Goal: Task Accomplishment & Management: Complete application form

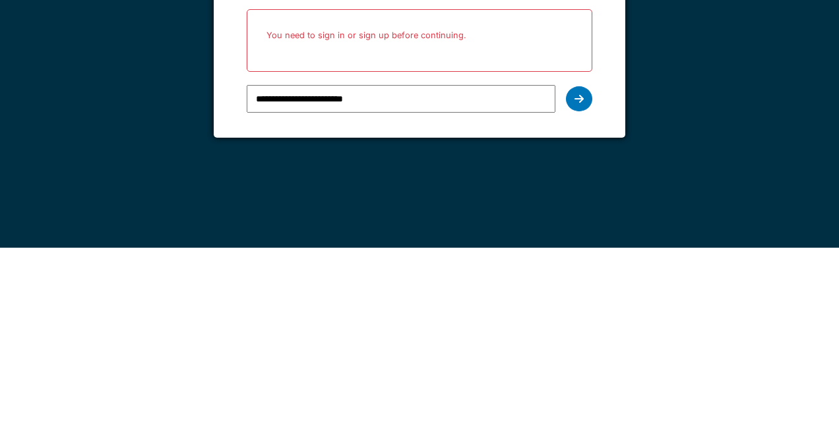
click at [580, 292] on icon at bounding box center [578, 295] width 9 height 11
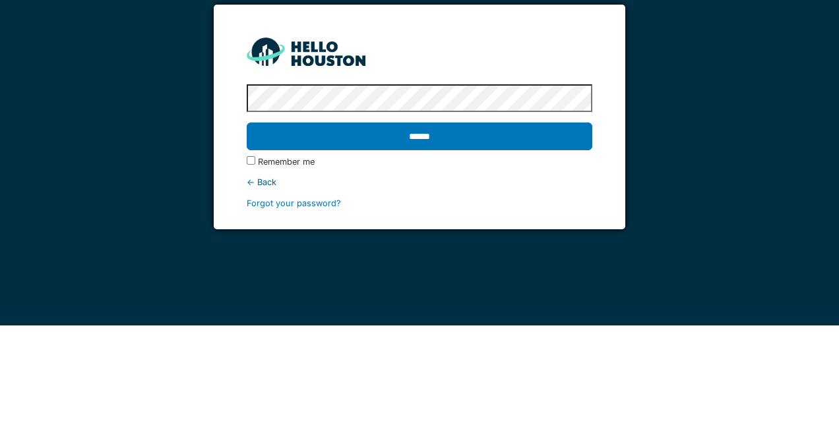
click at [556, 252] on input "******" at bounding box center [419, 255] width 345 height 28
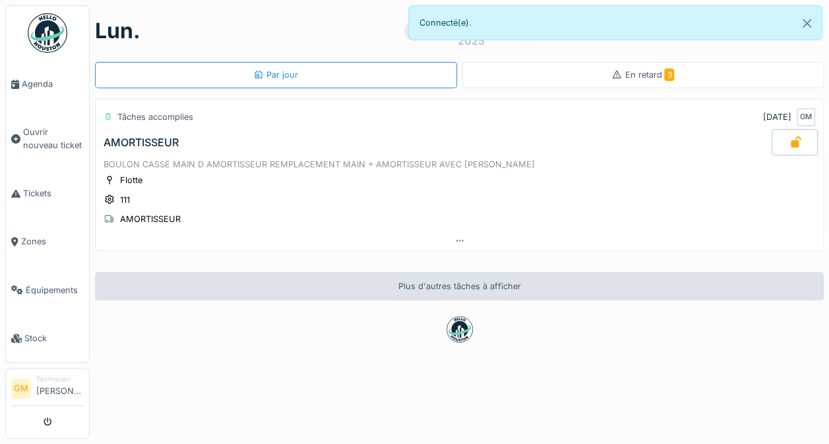
click at [39, 133] on span "Ouvrir nouveau ticket" at bounding box center [53, 138] width 61 height 25
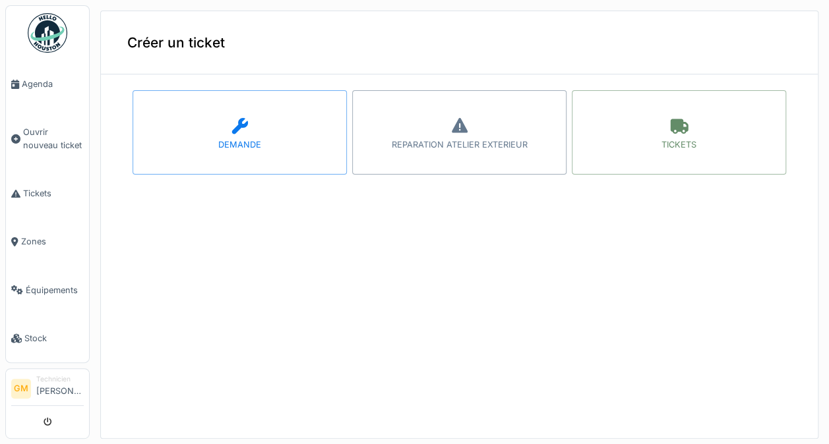
click at [678, 135] on div "TICKETS" at bounding box center [679, 132] width 214 height 84
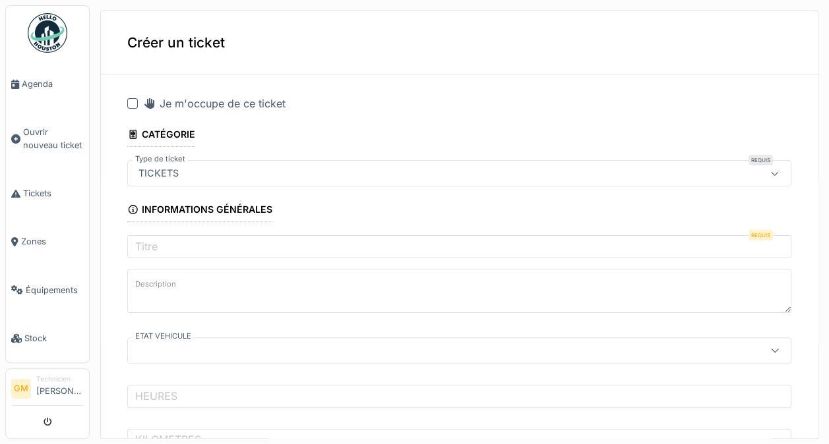
click at [135, 102] on div at bounding box center [132, 103] width 11 height 11
click at [158, 235] on input "Titre" at bounding box center [459, 249] width 664 height 28
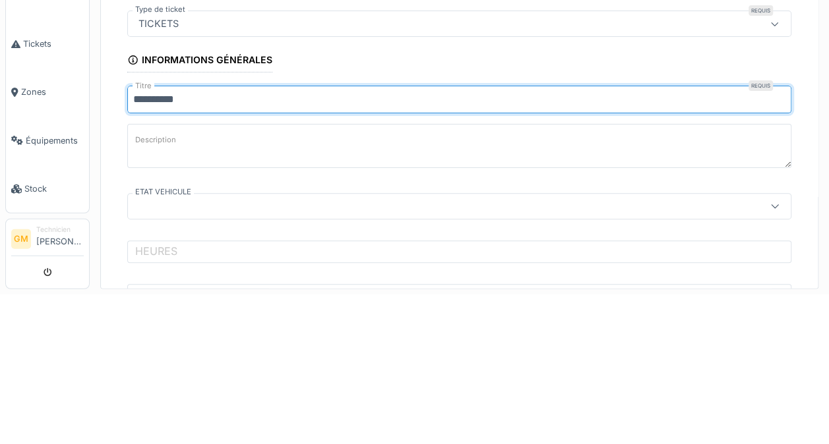
type input "**********"
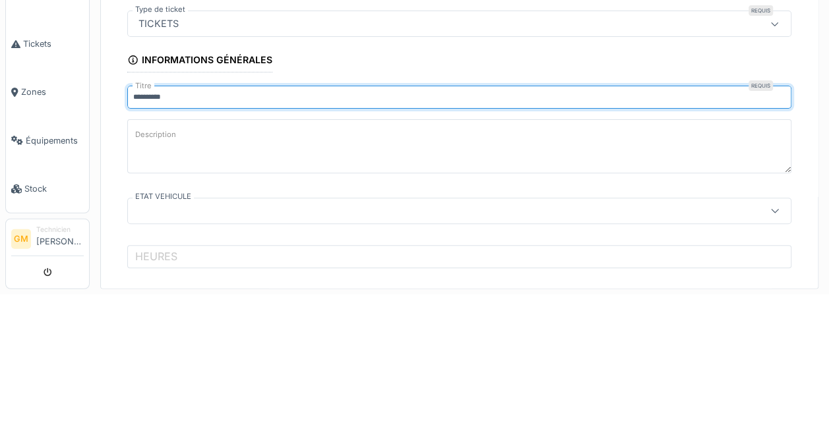
click at [612, 277] on textarea "Description" at bounding box center [459, 296] width 664 height 54
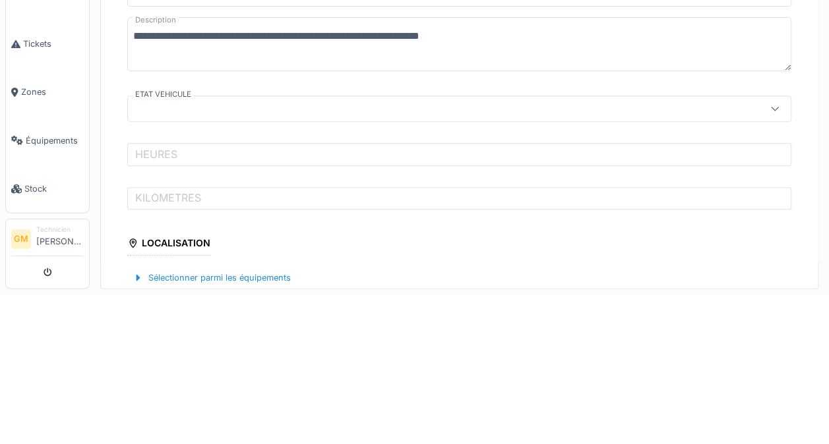
type textarea "**********"
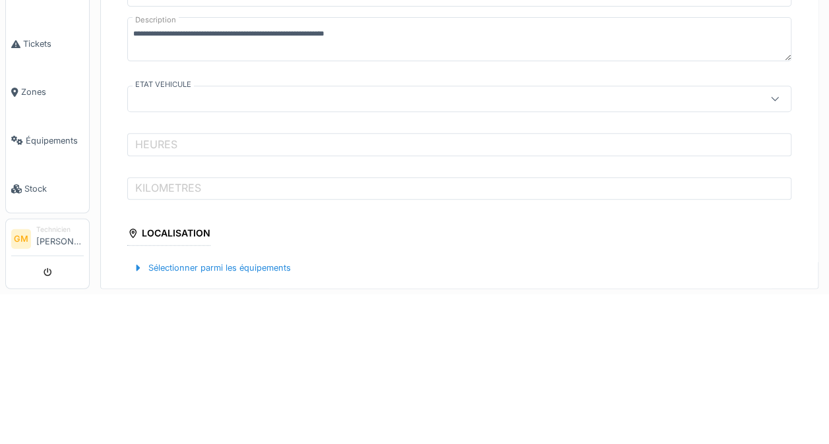
click at [157, 249] on div at bounding box center [421, 248] width 576 height 15
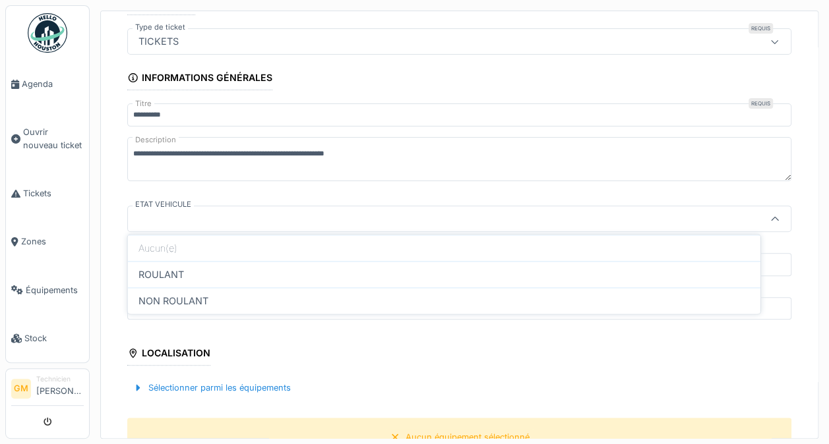
scroll to position [134, 0]
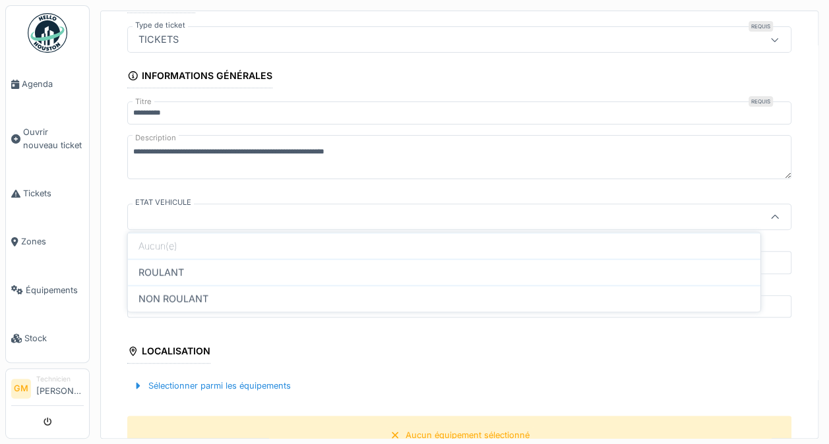
click at [137, 273] on div "ROULANT" at bounding box center [444, 272] width 632 height 26
type input "*******"
click at [144, 255] on label "HEURES" at bounding box center [156, 263] width 47 height 16
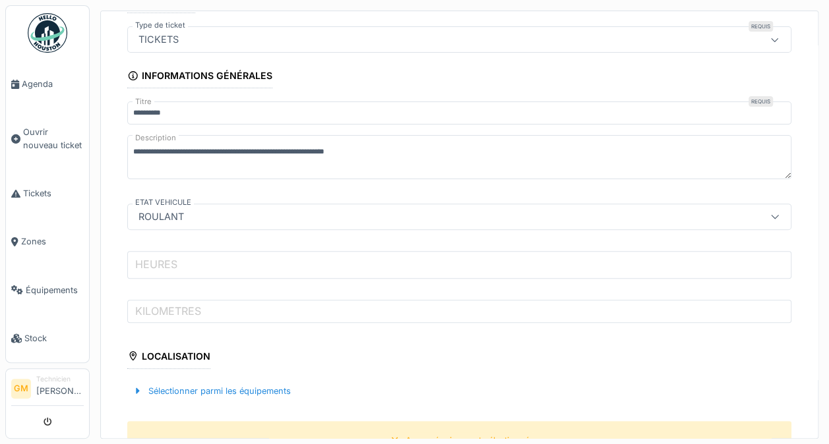
click at [144, 253] on input "HEURES" at bounding box center [459, 265] width 664 height 28
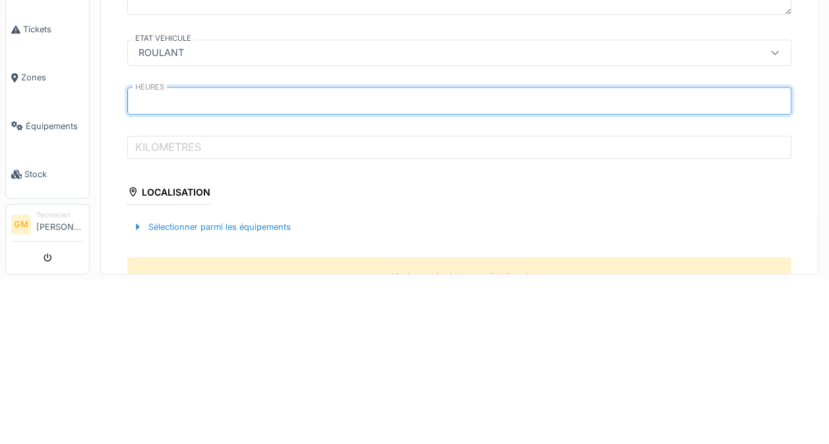
type input "*****"
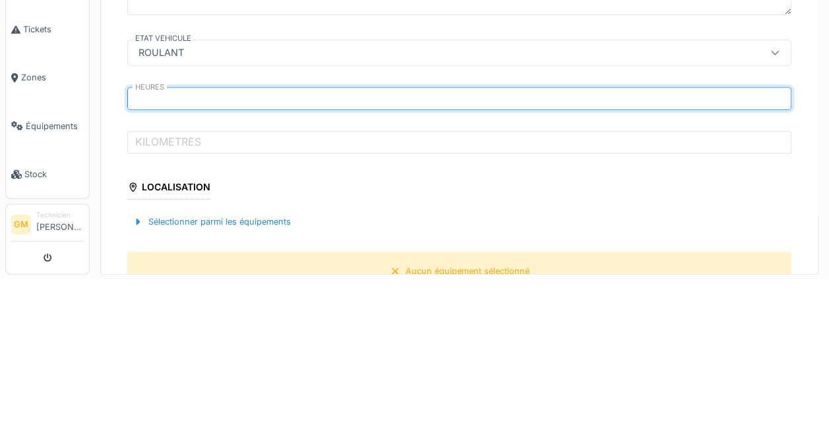
click at [163, 302] on label "KILOMETRES" at bounding box center [168, 306] width 71 height 16
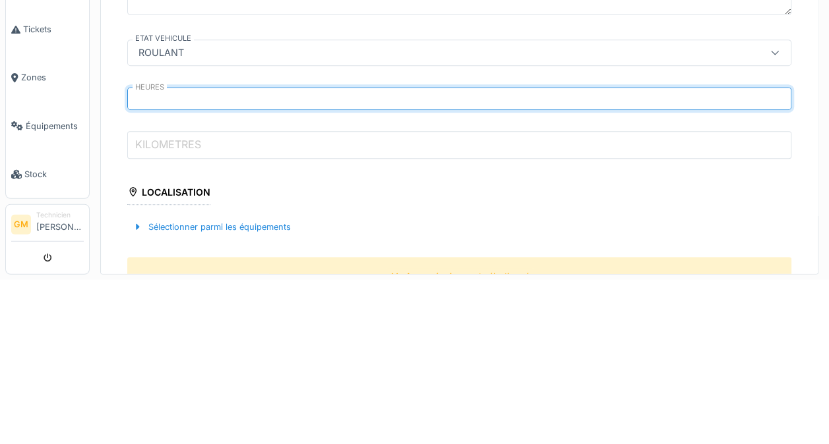
click at [163, 302] on input "KILOMETRES" at bounding box center [459, 309] width 664 height 28
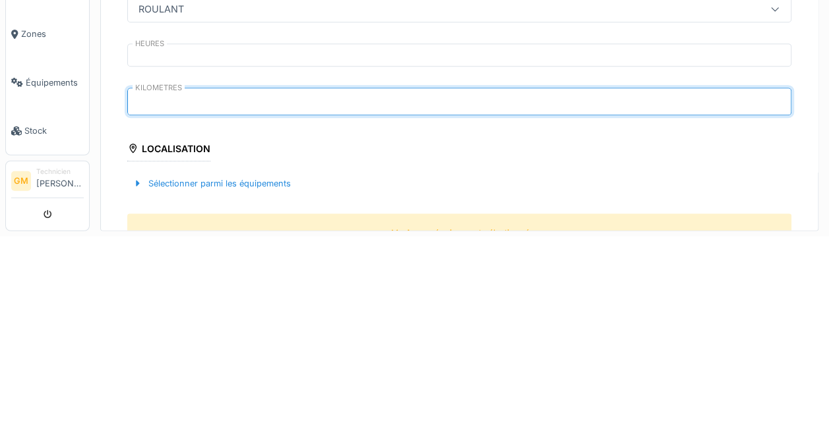
type input "******"
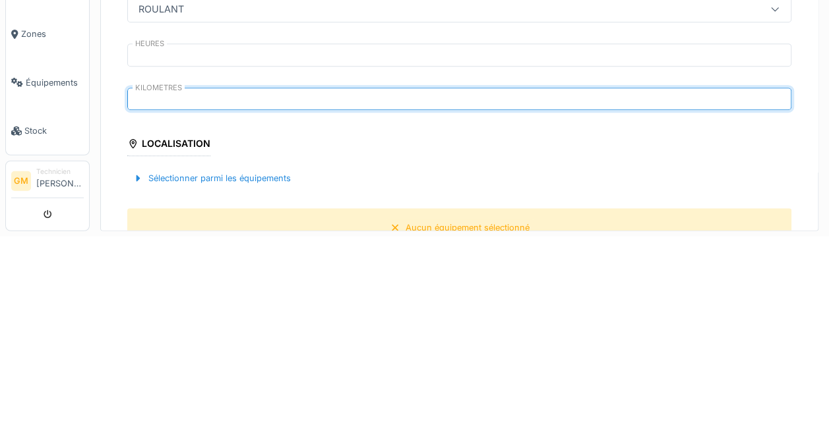
click at [172, 382] on div "Sélectionner parmi les équipements" at bounding box center [211, 386] width 169 height 18
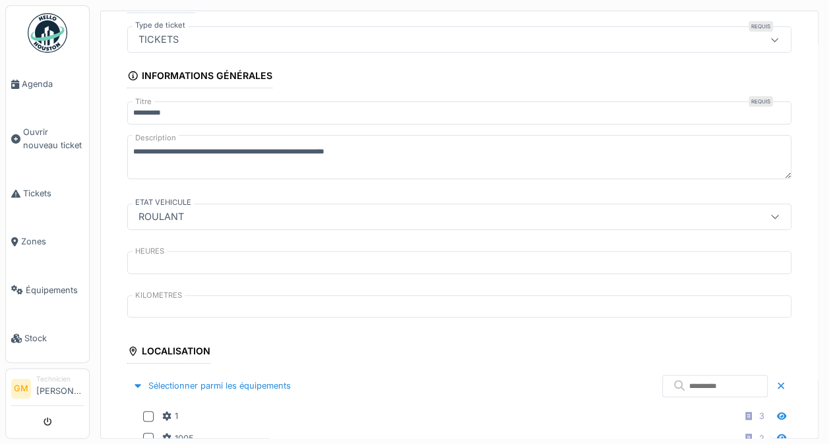
scroll to position [234, 0]
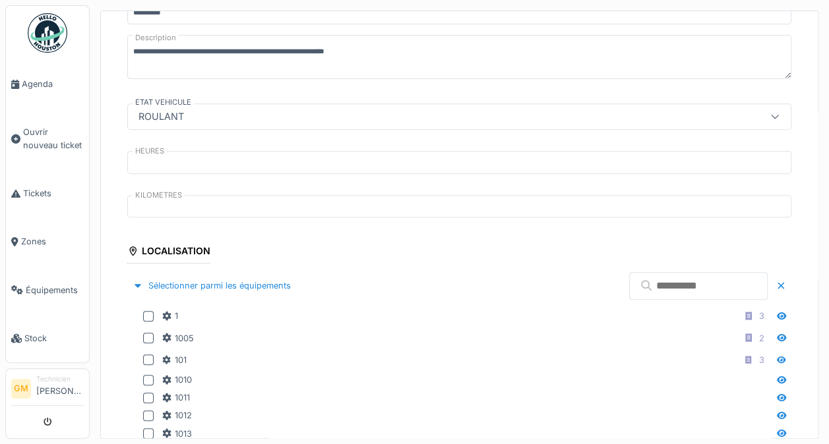
click at [679, 287] on input "text" at bounding box center [698, 286] width 138 height 28
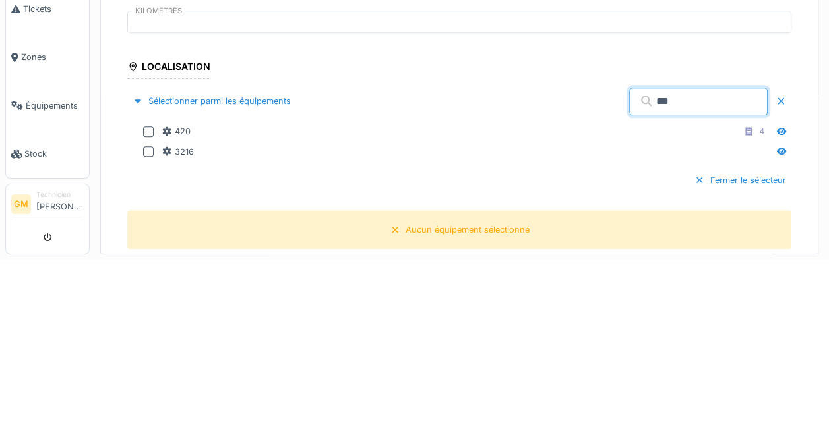
type input "***"
click at [150, 311] on div at bounding box center [148, 316] width 11 height 11
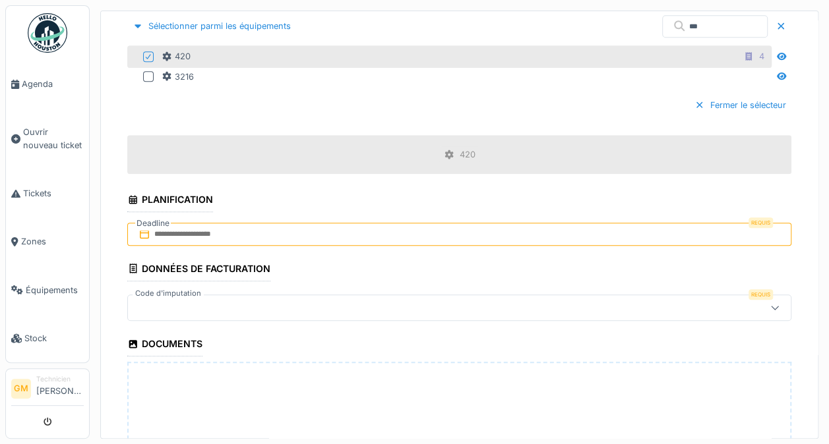
scroll to position [496, 0]
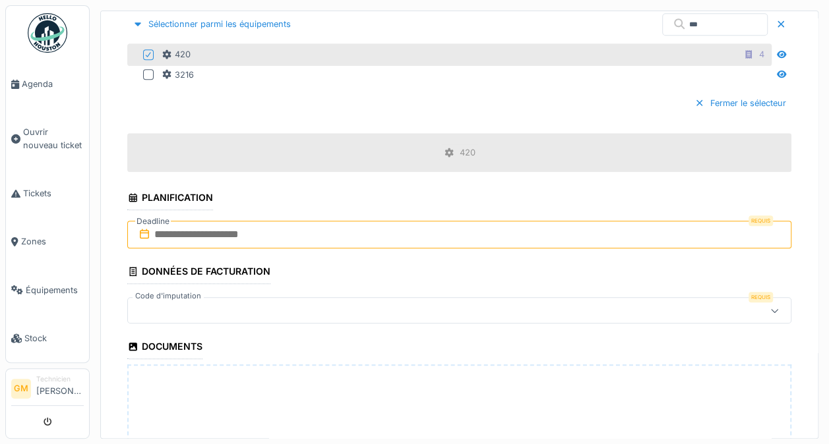
click at [176, 226] on input "text" at bounding box center [459, 235] width 664 height 28
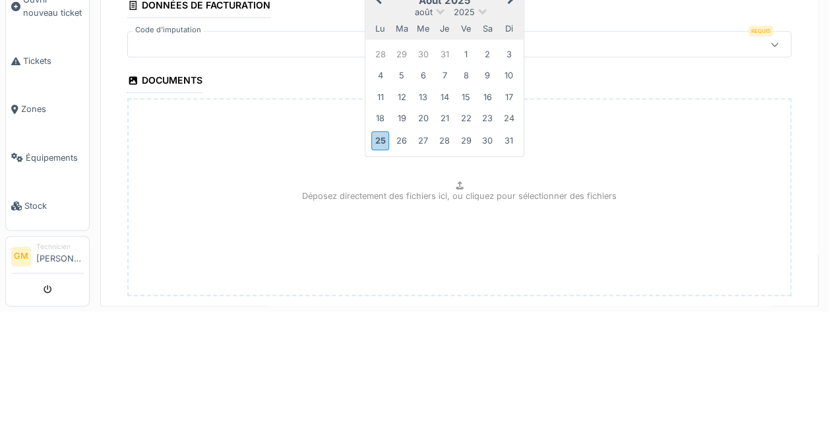
scroll to position [630, 0]
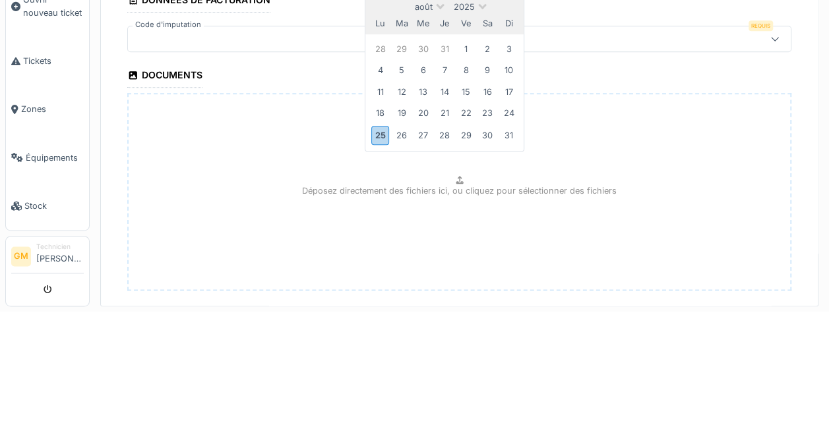
click at [382, 258] on div "25" at bounding box center [380, 267] width 18 height 19
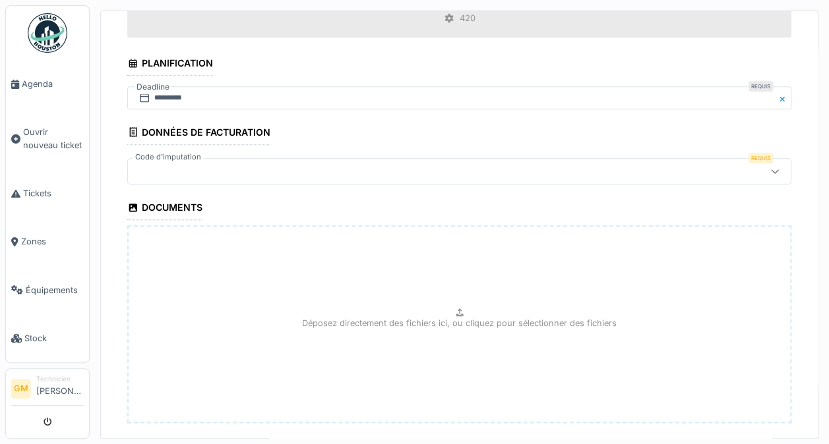
click at [449, 158] on div at bounding box center [459, 171] width 664 height 26
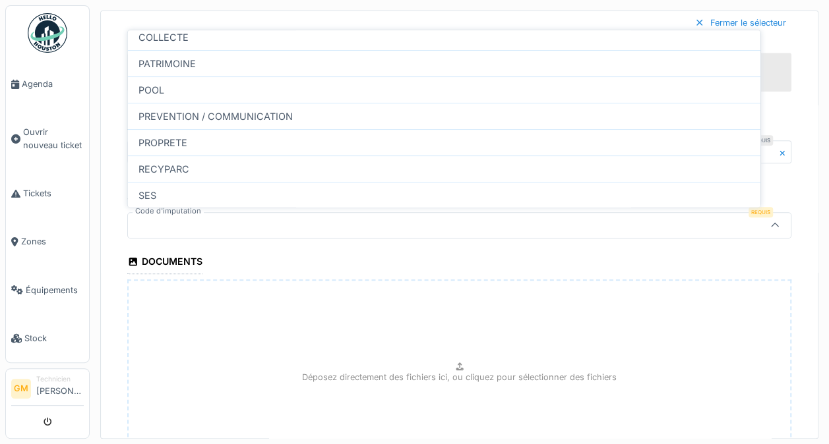
scroll to position [106, 0]
click at [260, 166] on div "RECYPARC" at bounding box center [444, 166] width 632 height 26
type input "****"
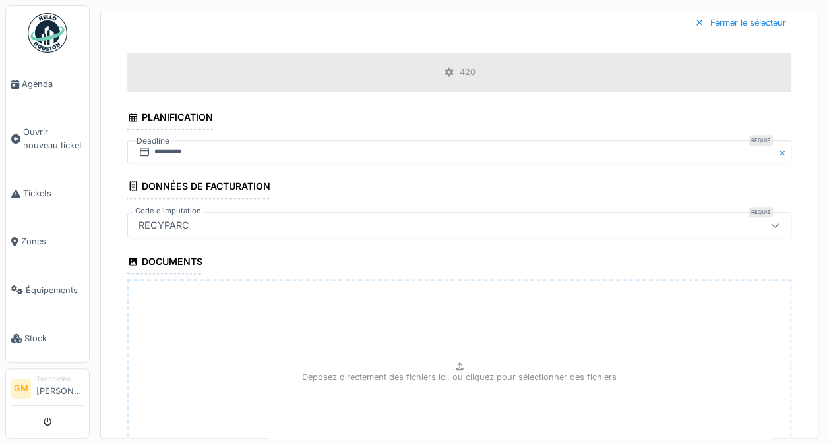
scroll to position [700, 0]
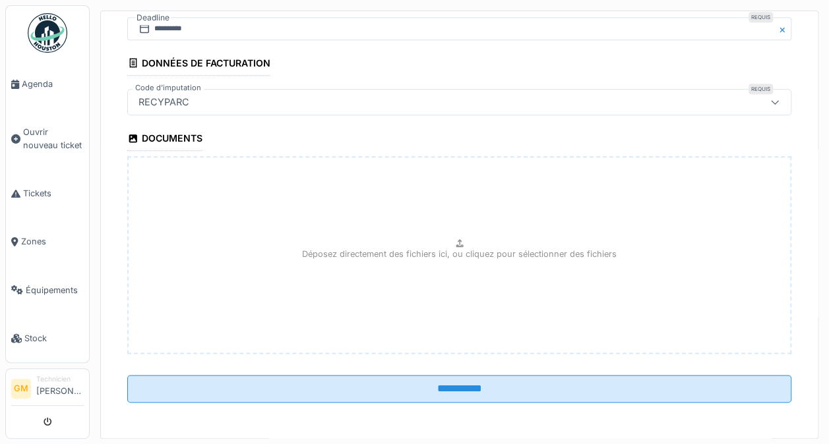
click at [641, 377] on input "**********" at bounding box center [459, 389] width 664 height 28
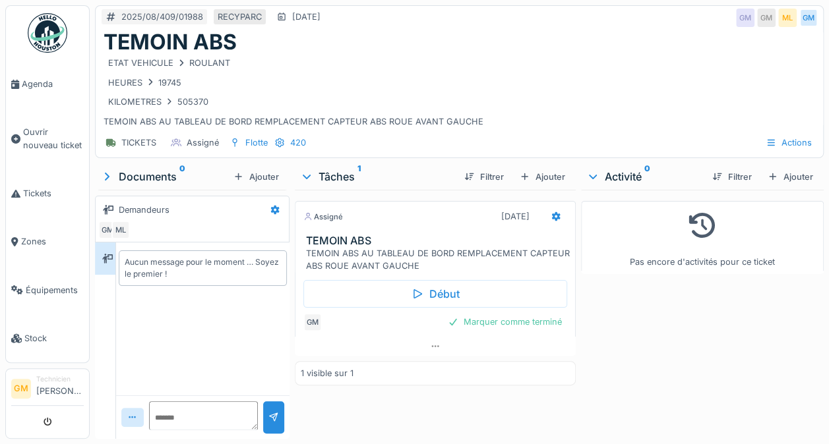
click at [435, 243] on h3 "TEMOIN ABS" at bounding box center [438, 241] width 264 height 13
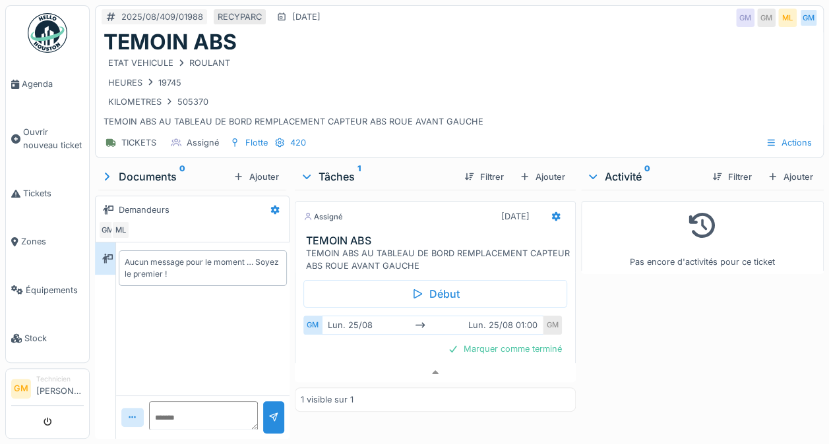
scroll to position [10, 0]
click at [357, 208] on div "Assigné 25/08/2025" at bounding box center [435, 216] width 264 height 19
click at [362, 280] on div "Début" at bounding box center [435, 294] width 264 height 28
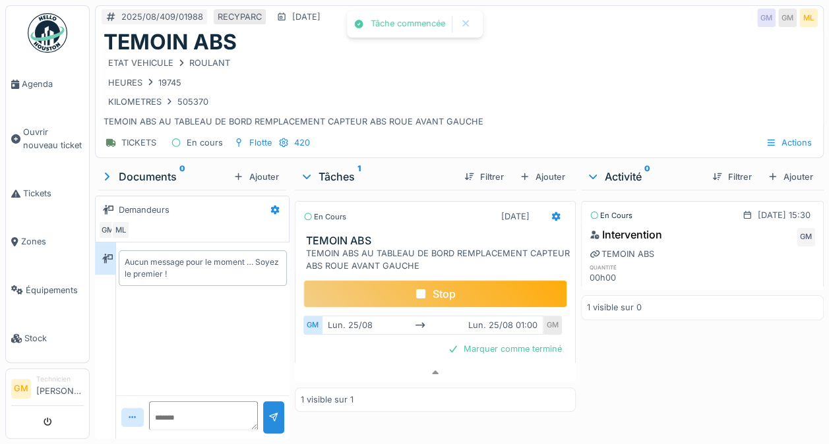
click at [499, 340] on div "Marquer comme terminé" at bounding box center [504, 349] width 125 height 18
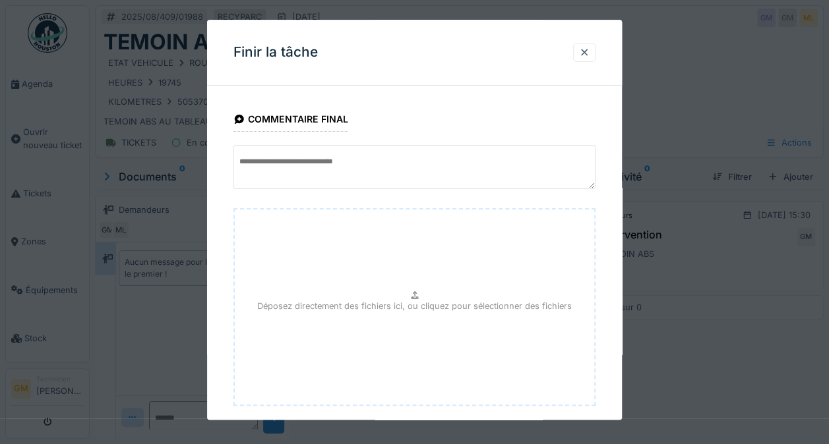
scroll to position [71, 0]
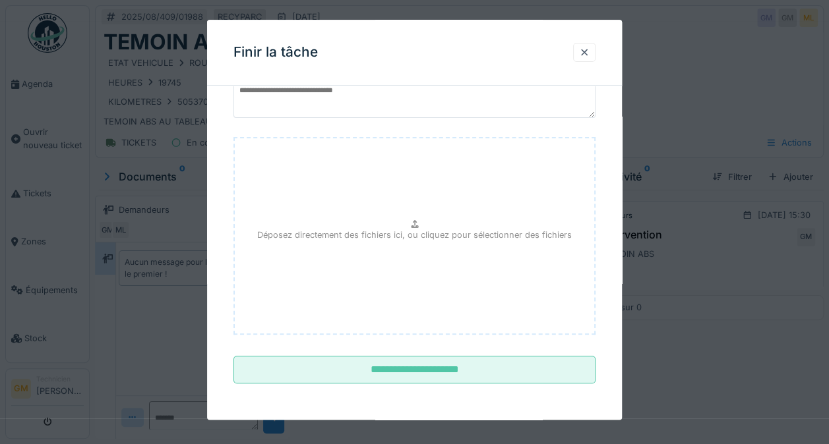
click at [467, 380] on input "**********" at bounding box center [414, 371] width 362 height 28
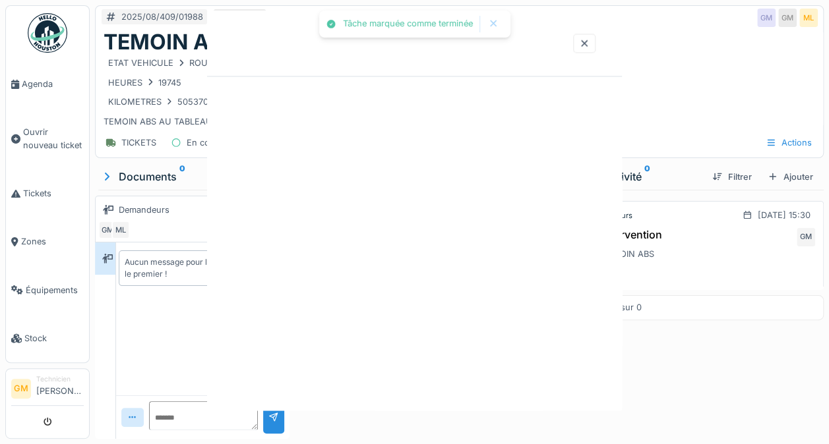
scroll to position [0, 0]
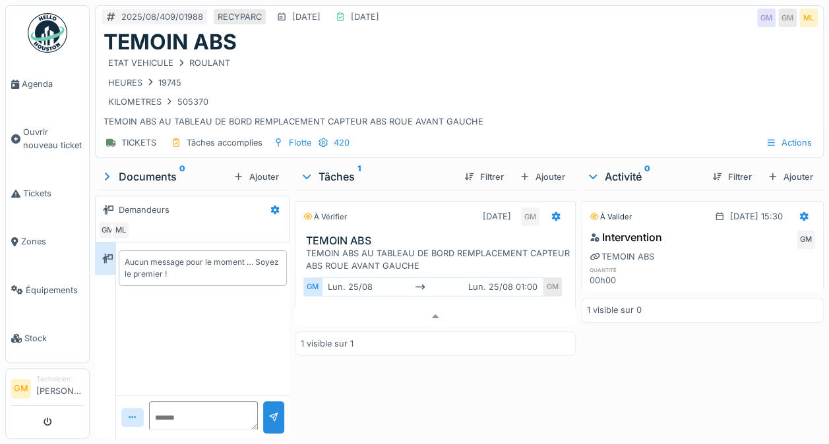
click at [421, 211] on div "À vérifier 25/08/2025 GM" at bounding box center [435, 216] width 264 height 19
click at [42, 191] on span "Tickets" at bounding box center [53, 193] width 61 height 13
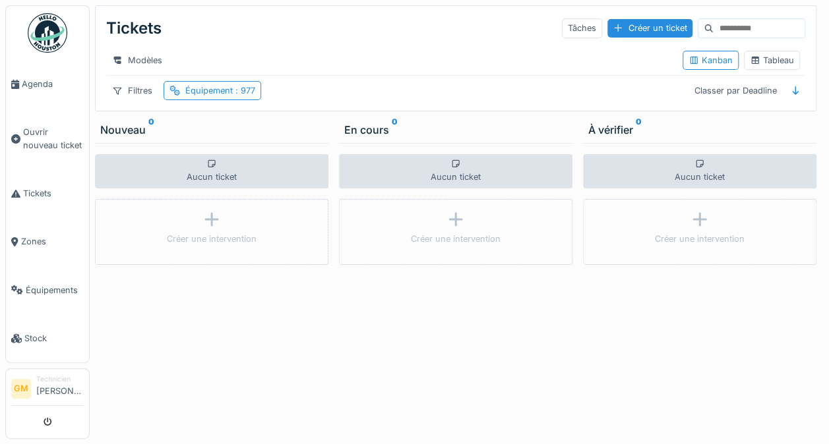
click at [33, 32] on img at bounding box center [48, 33] width 40 height 40
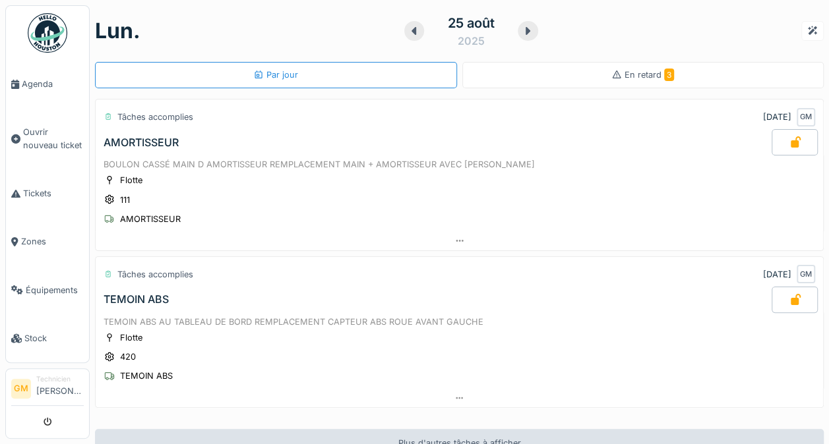
click at [175, 309] on div "TEMOIN ABS" at bounding box center [436, 300] width 671 height 26
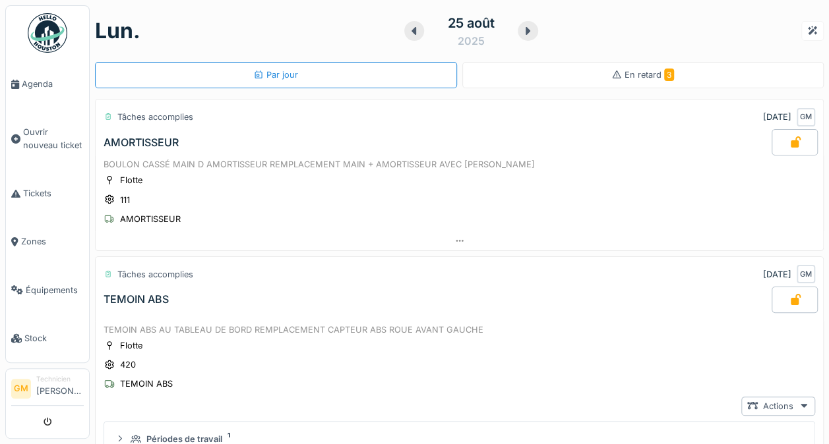
click at [21, 187] on li "Tickets" at bounding box center [47, 193] width 73 height 13
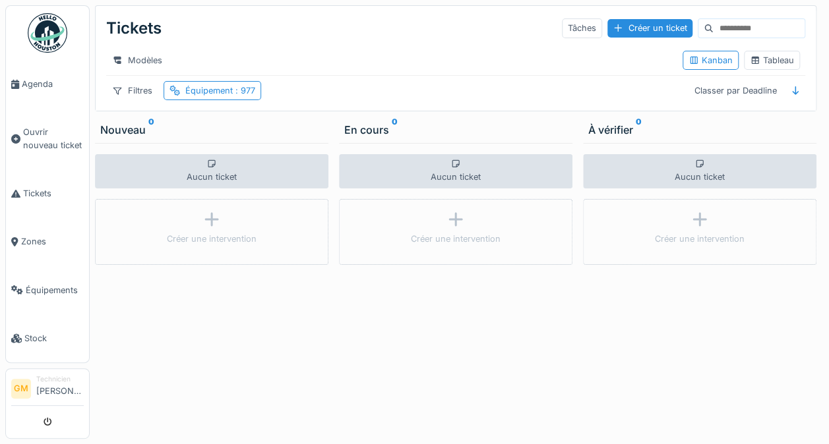
click at [223, 93] on div "Équipement : 977" at bounding box center [220, 90] width 70 height 13
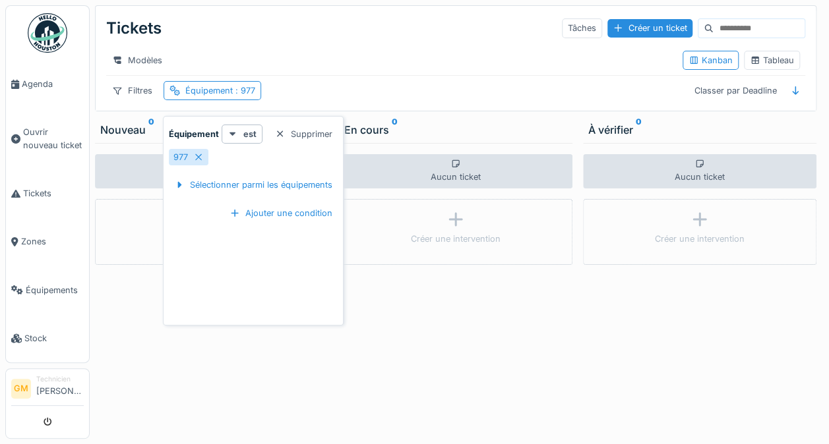
click at [189, 155] on div "977" at bounding box center [189, 157] width 40 height 16
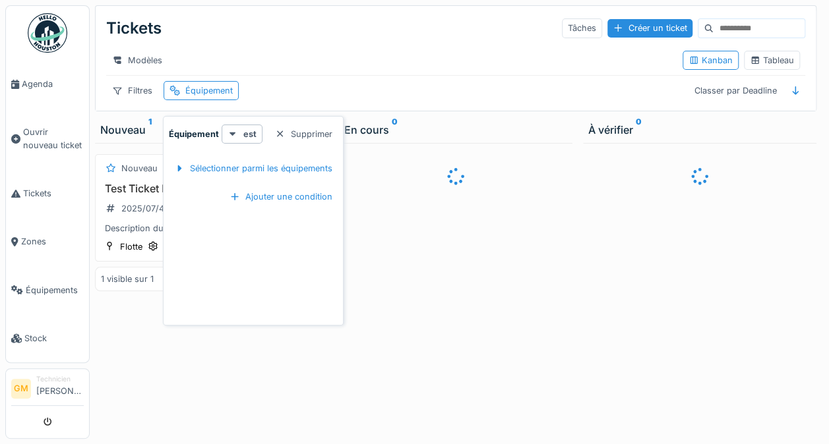
click at [194, 162] on div "Sélectionner parmi les équipements" at bounding box center [253, 169] width 169 height 18
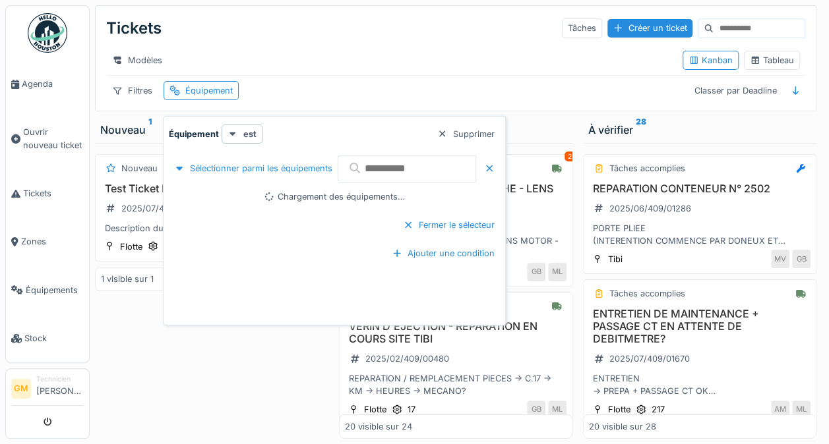
click at [381, 170] on input "text" at bounding box center [407, 169] width 138 height 28
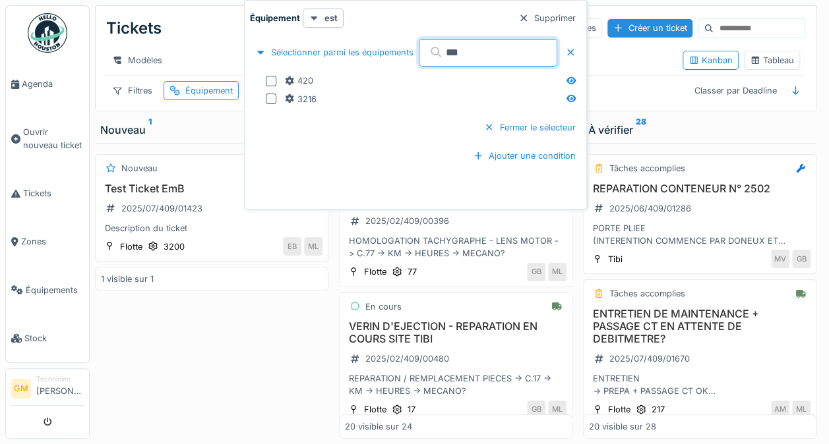
type input "***"
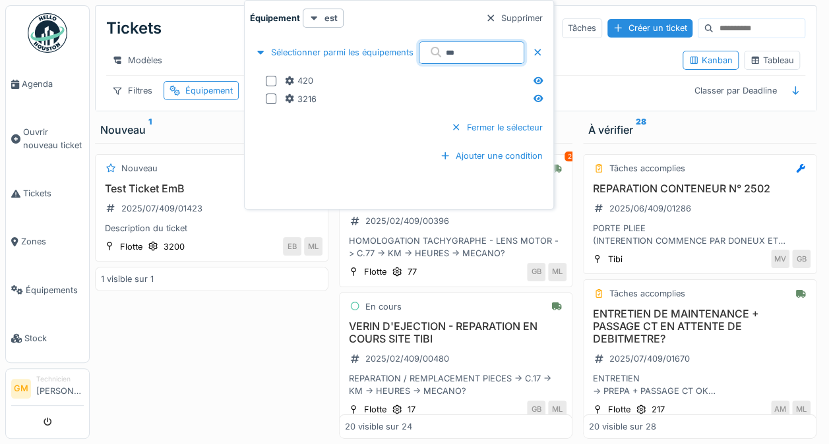
click at [285, 78] on icon at bounding box center [289, 80] width 11 height 9
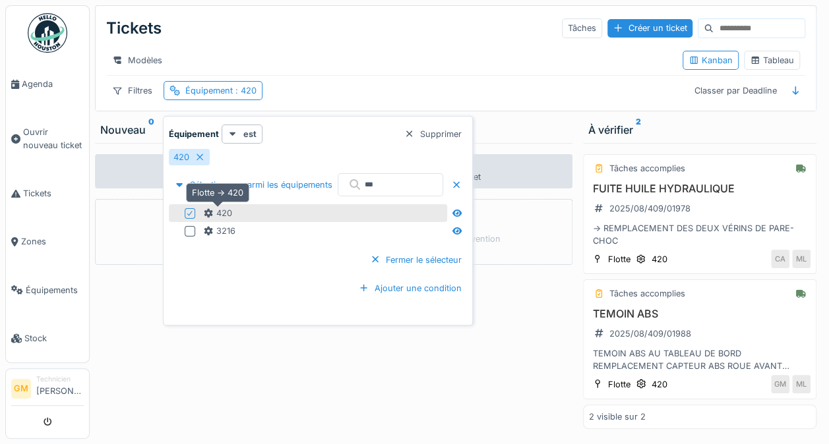
click at [136, 324] on div "Aucun ticket Créer une intervention" at bounding box center [211, 291] width 233 height 296
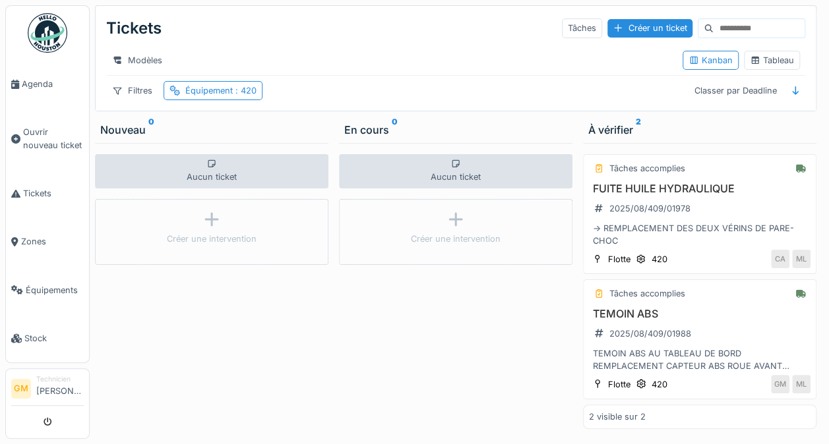
scroll to position [10, 0]
click at [717, 314] on h3 "TEMOIN ABS" at bounding box center [700, 314] width 222 height 13
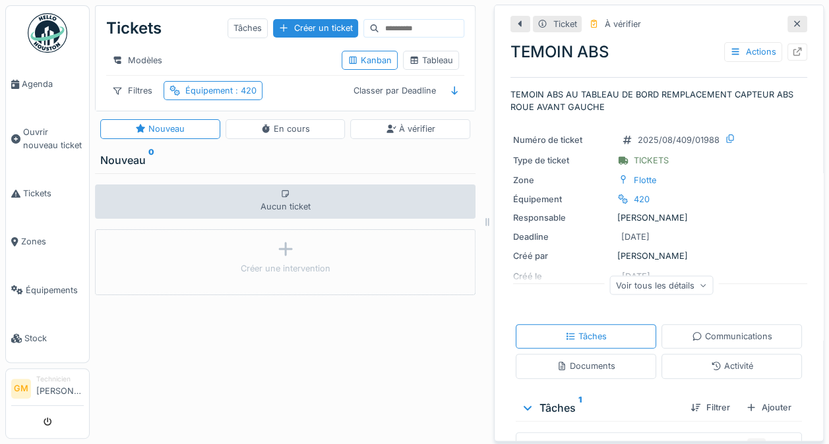
click at [673, 279] on div "Voir tous les détails" at bounding box center [662, 285] width 104 height 19
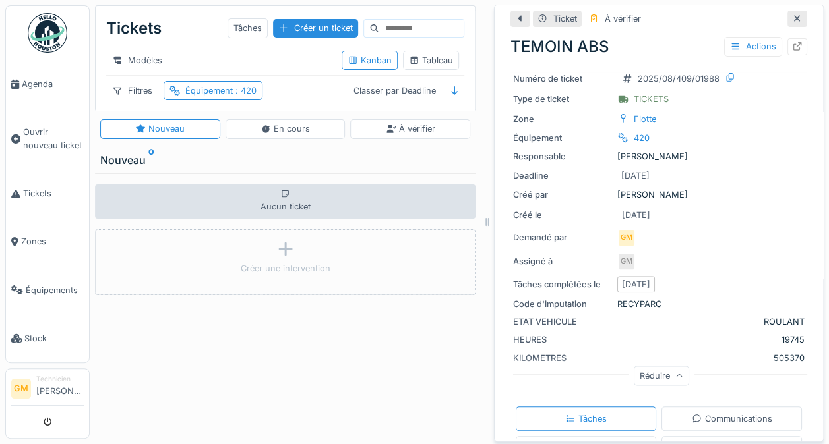
scroll to position [63, 0]
